Goal: Information Seeking & Learning: Learn about a topic

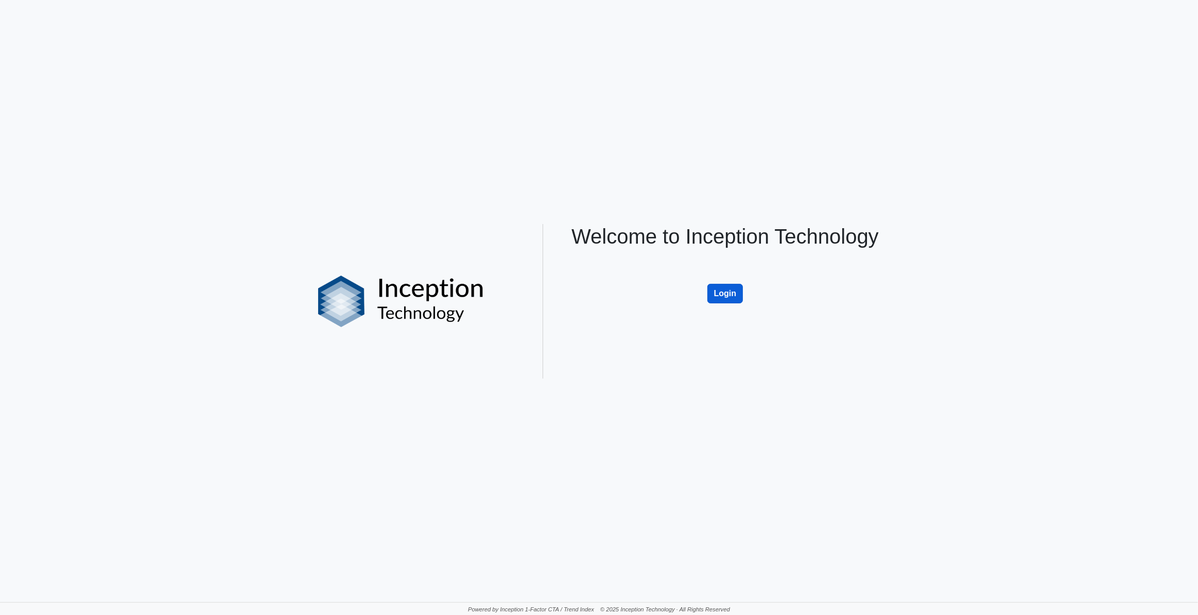
click at [729, 296] on button "Login" at bounding box center [725, 294] width 36 height 20
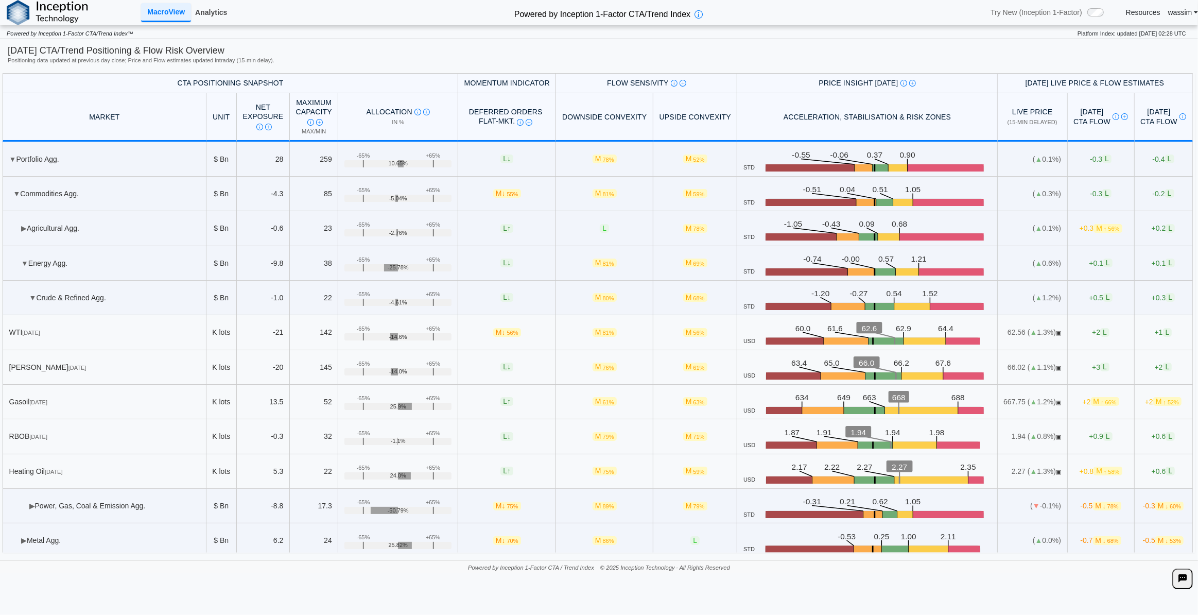
click at [213, 9] on link "Analytics" at bounding box center [211, 12] width 40 height 17
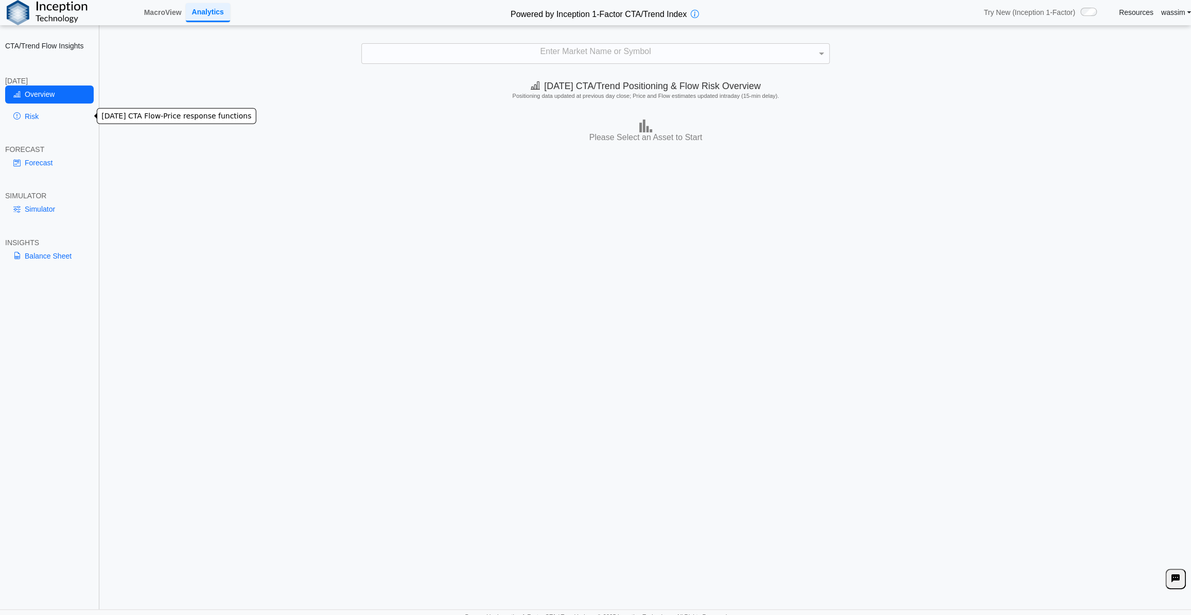
click at [46, 117] on link "Risk" at bounding box center [49, 116] width 89 height 17
click at [583, 58] on div "Enter Market Name or Symbol" at bounding box center [595, 54] width 467 height 20
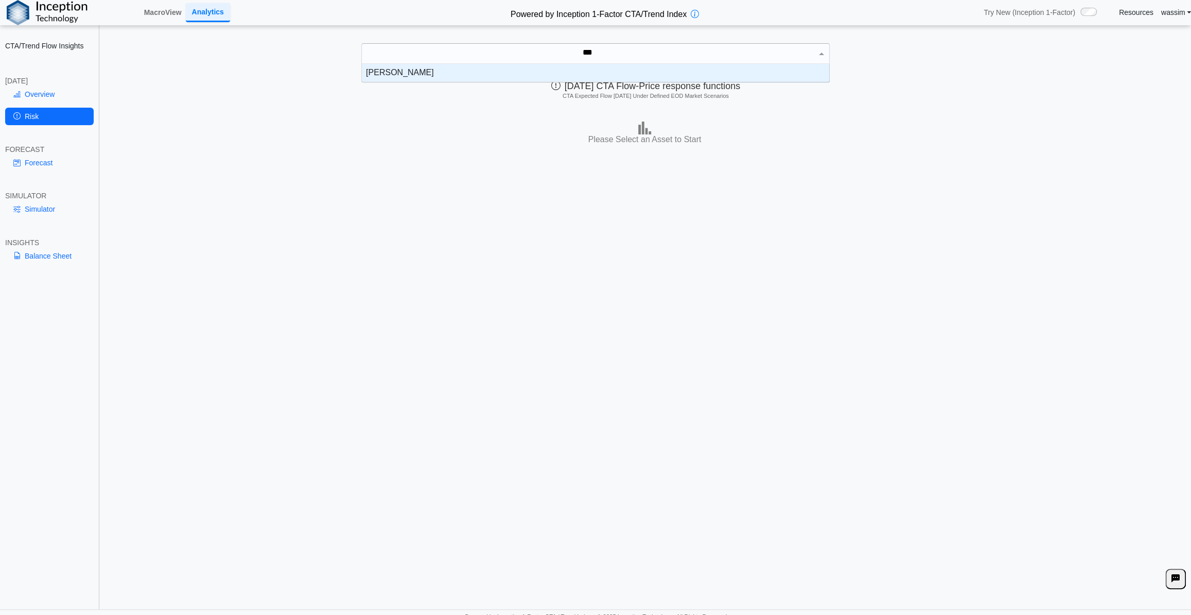
scroll to position [10, 460]
type input "*****"
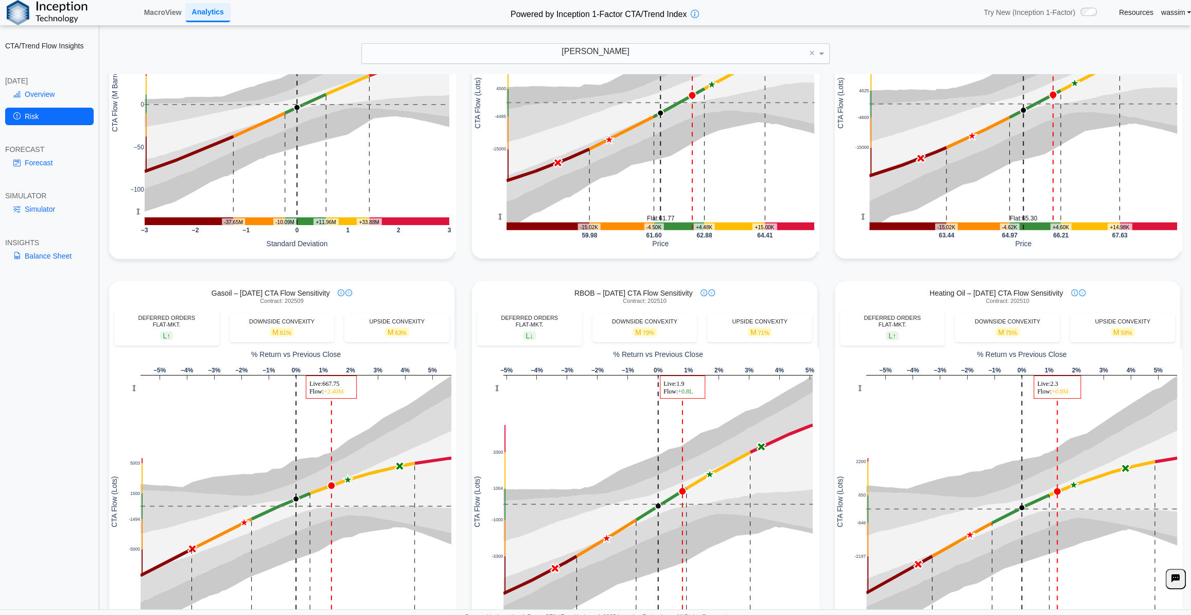
scroll to position [281, 0]
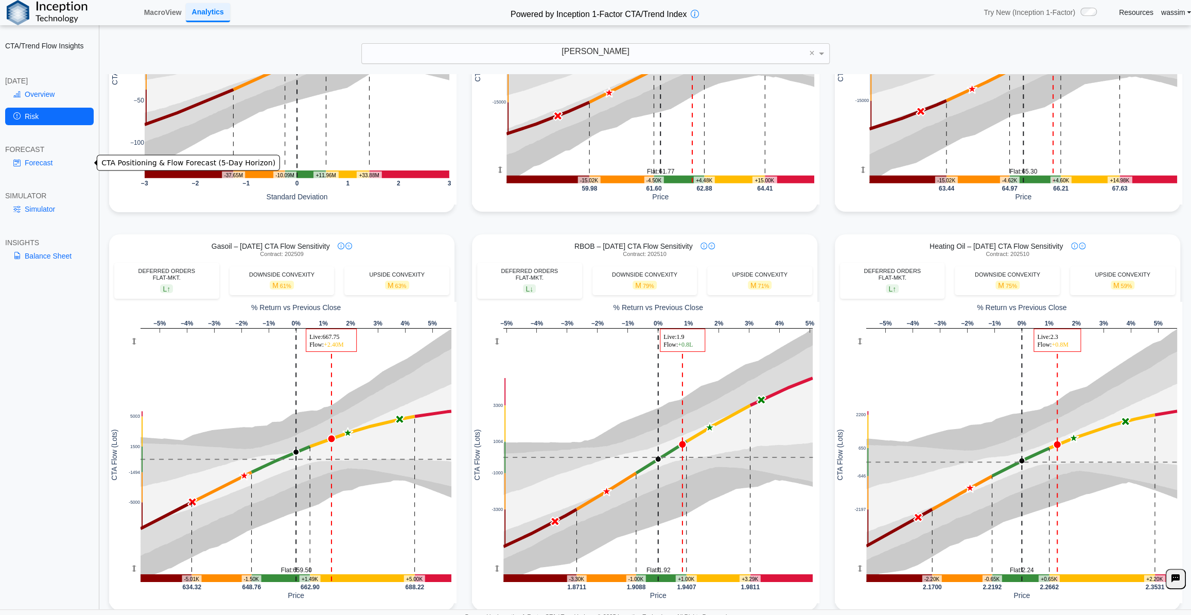
click at [29, 165] on link "Forecast" at bounding box center [49, 162] width 89 height 17
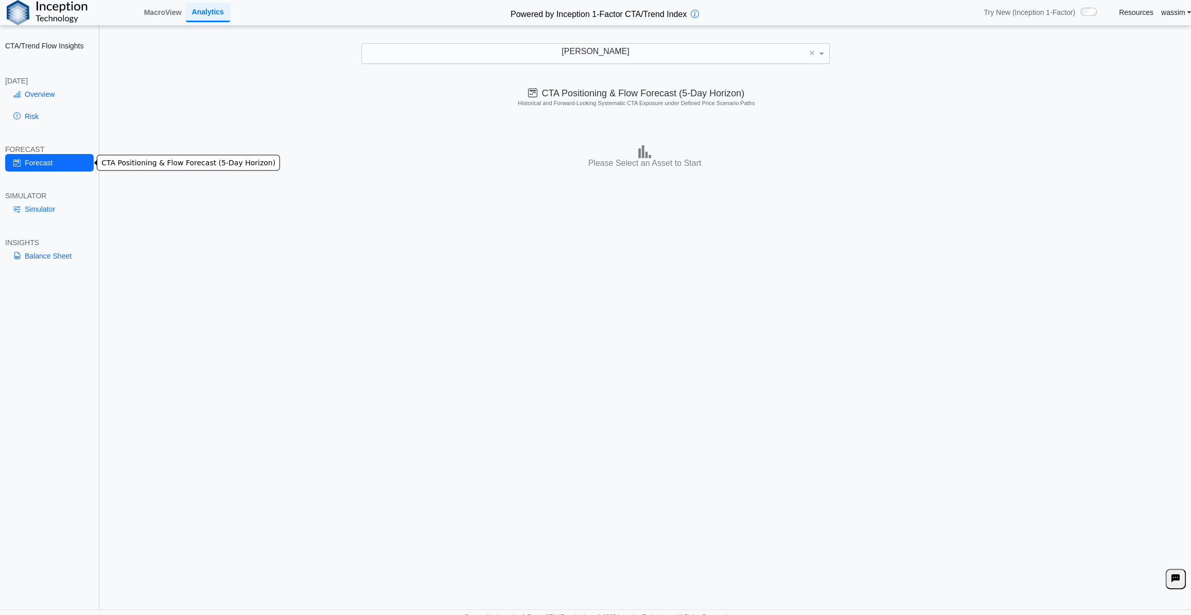
scroll to position [0, 0]
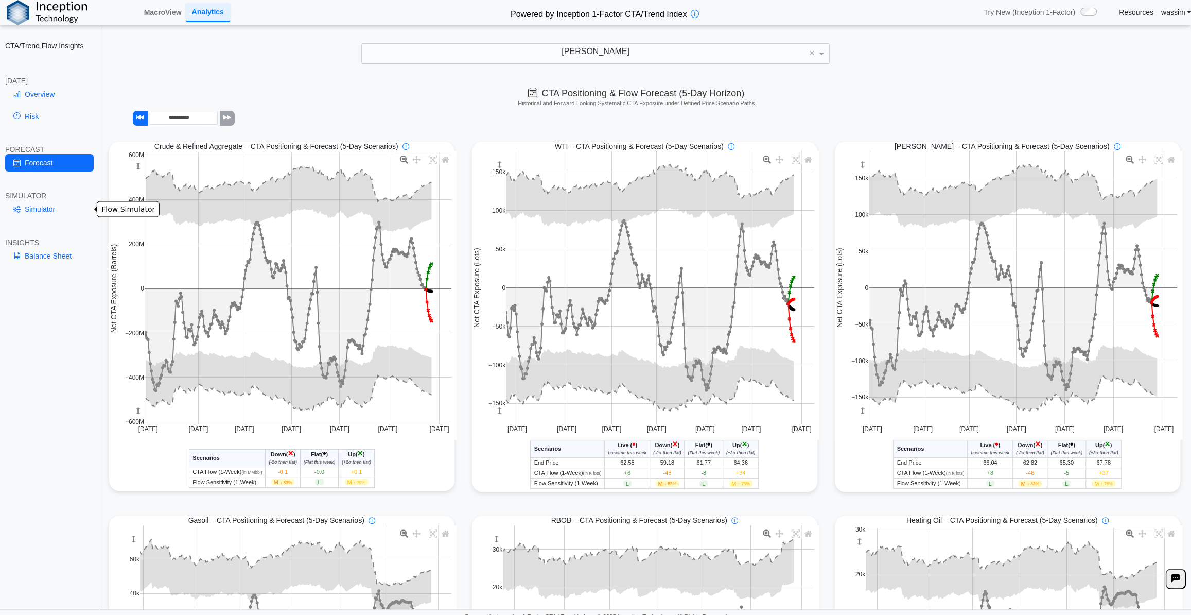
click at [32, 206] on link "Simulator" at bounding box center [49, 208] width 89 height 17
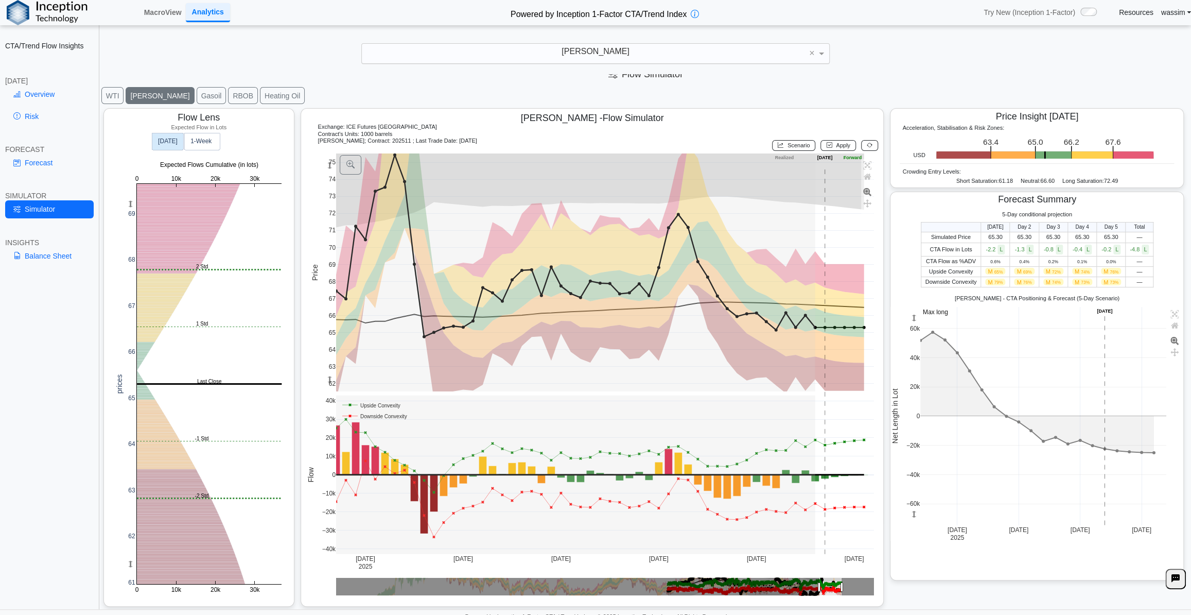
scroll to position [7, 0]
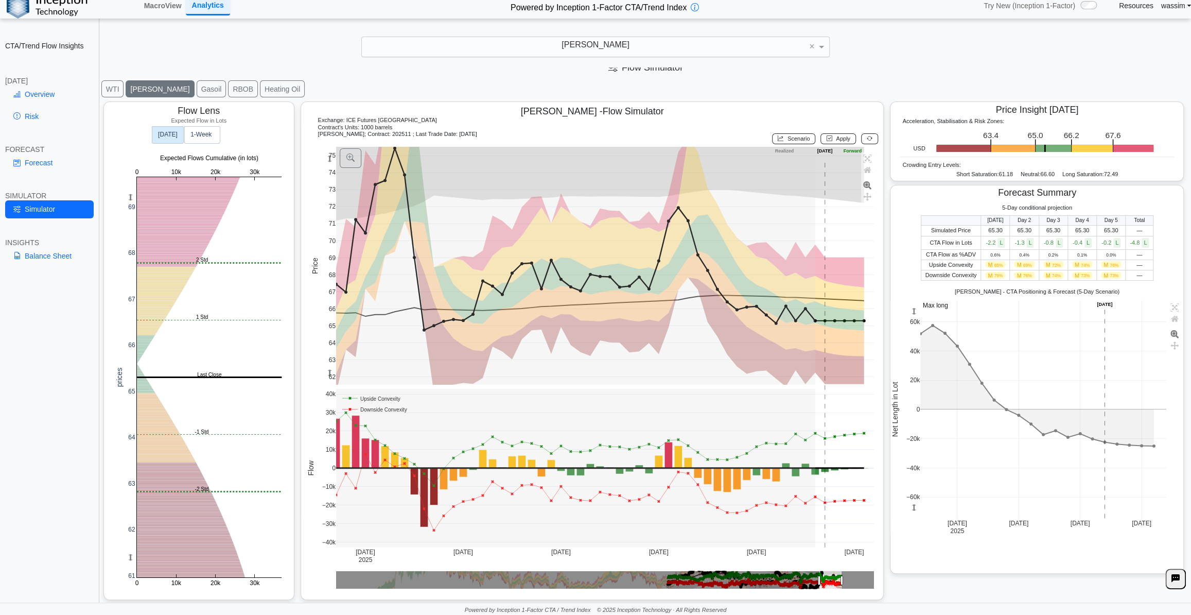
drag, startPoint x: 418, startPoint y: 103, endPoint x: 399, endPoint y: 114, distance: 21.7
click at [418, 103] on div "[PERSON_NAME] - Flow Simulator" at bounding box center [592, 109] width 572 height 15
